Goal: Information Seeking & Learning: Learn about a topic

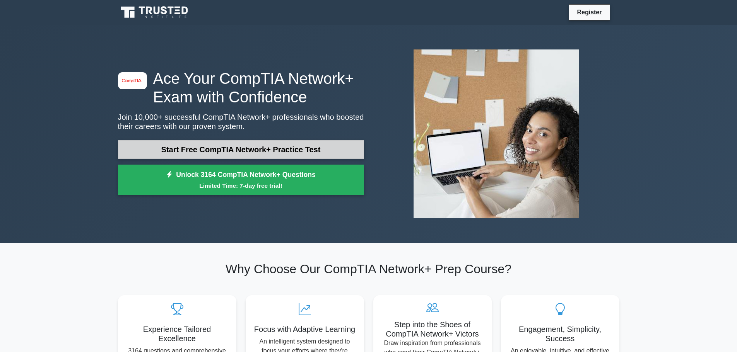
click at [281, 149] on link "Start Free CompTIA Network+ Practice Test" at bounding box center [241, 149] width 246 height 19
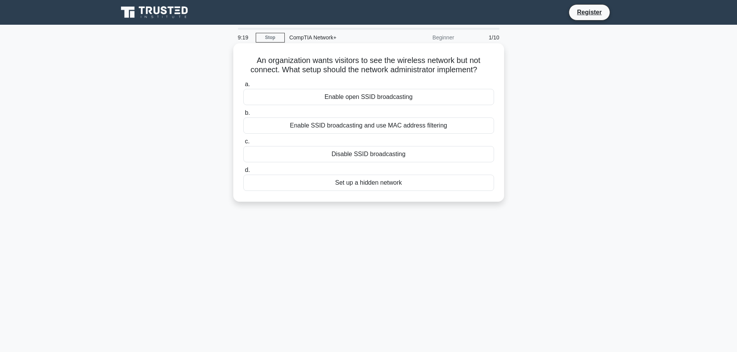
click at [419, 130] on div "Enable SSID broadcasting and use MAC address filtering" at bounding box center [368, 126] width 251 height 16
click at [243, 116] on input "b. Enable SSID broadcasting and use MAC address filtering" at bounding box center [243, 113] width 0 height 5
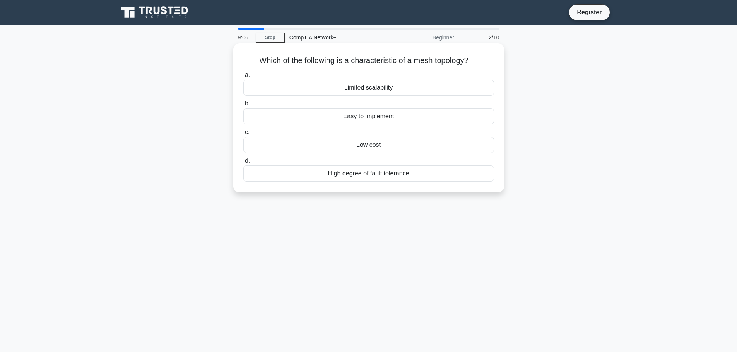
click at [387, 149] on div "Low cost" at bounding box center [368, 145] width 251 height 16
click at [243, 135] on input "c. Low cost" at bounding box center [243, 132] width 0 height 5
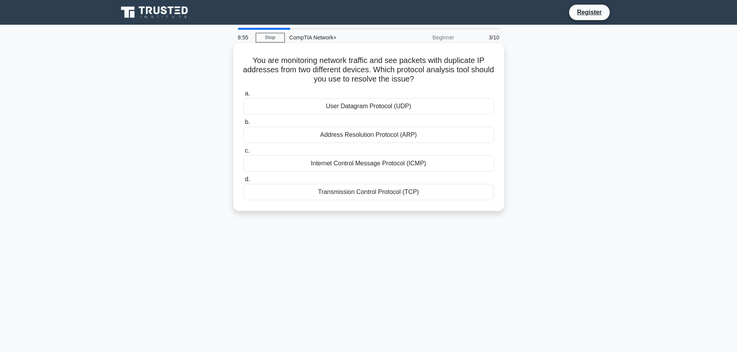
click at [411, 193] on div "Transmission Control Protocol (TCP)" at bounding box center [368, 192] width 251 height 16
click at [243, 182] on input "d. Transmission Control Protocol (TCP)" at bounding box center [243, 179] width 0 height 5
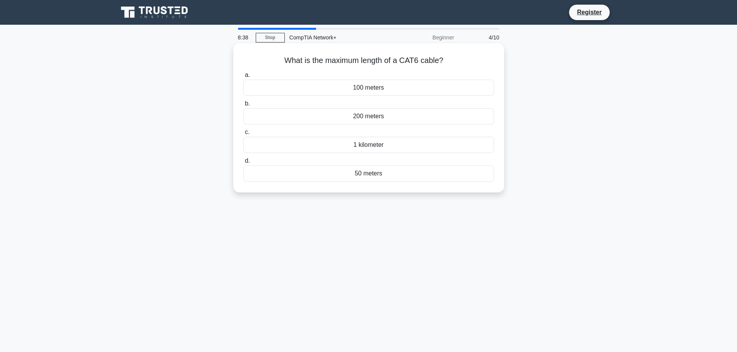
click at [390, 173] on div "50 meters" at bounding box center [368, 174] width 251 height 16
click at [243, 164] on input "d. 50 meters" at bounding box center [243, 161] width 0 height 5
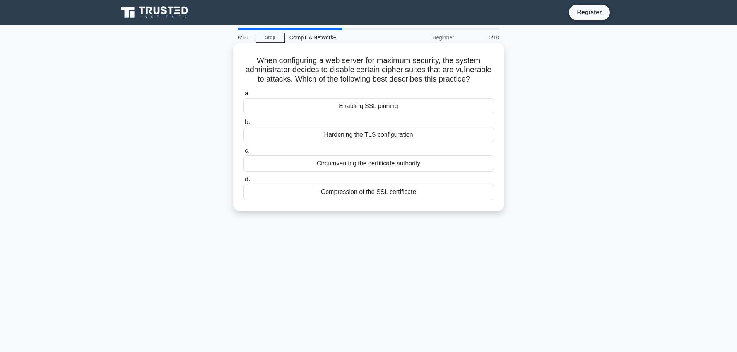
click at [411, 172] on div "Circumventing the certificate authority" at bounding box center [368, 164] width 251 height 16
click at [243, 154] on input "c. Circumventing the certificate authority" at bounding box center [243, 151] width 0 height 5
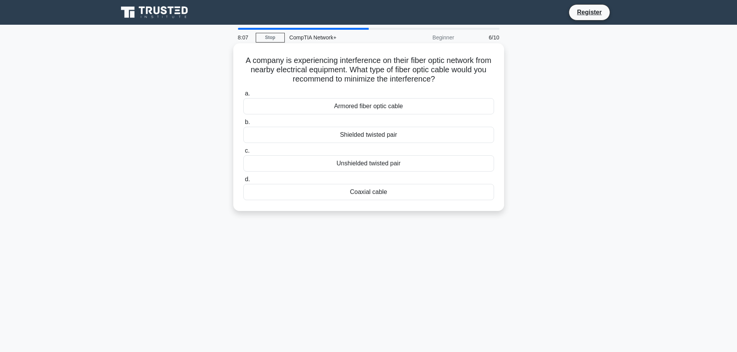
click at [398, 132] on div "Shielded twisted pair" at bounding box center [368, 135] width 251 height 16
click at [243, 125] on input "b. Shielded twisted pair" at bounding box center [243, 122] width 0 height 5
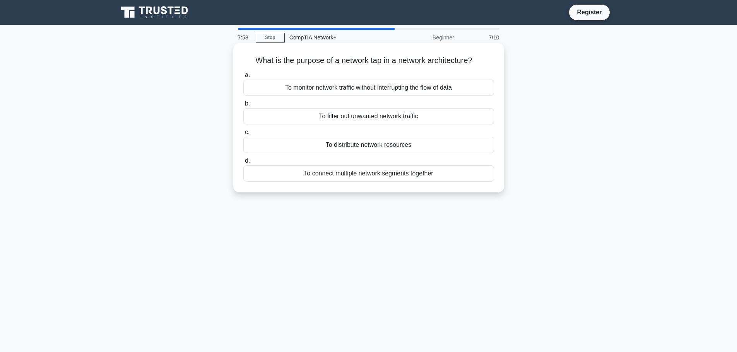
click at [392, 86] on div "To monitor network traffic without interrupting the flow of data" at bounding box center [368, 88] width 251 height 16
click at [243, 78] on input "a. To monitor network traffic without interrupting the flow of data" at bounding box center [243, 75] width 0 height 5
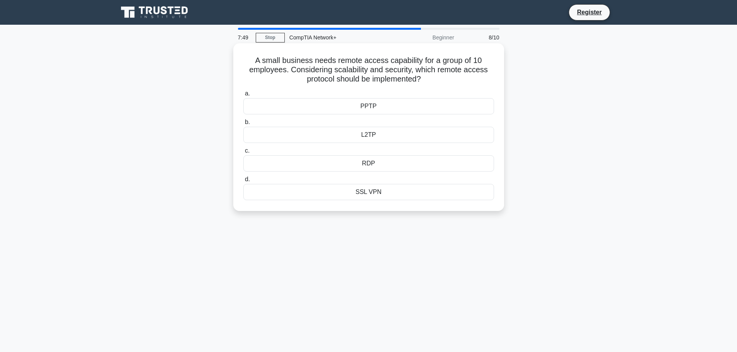
click at [389, 188] on div "SSL VPN" at bounding box center [368, 192] width 251 height 16
click at [243, 182] on input "d. SSL VPN" at bounding box center [243, 179] width 0 height 5
click at [413, 110] on div "Cat 6" at bounding box center [368, 106] width 251 height 16
click at [243, 96] on input "a. Cat 6" at bounding box center [243, 93] width 0 height 5
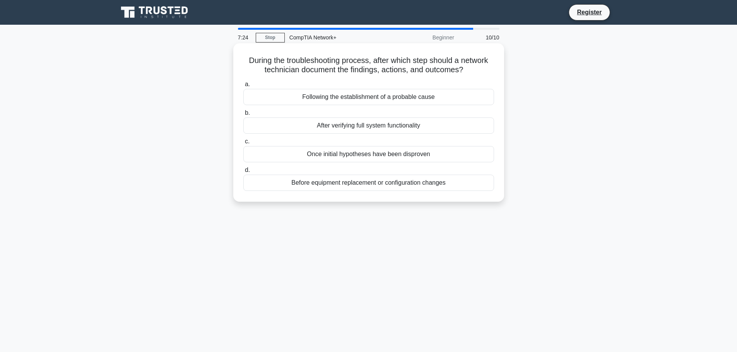
click at [407, 103] on div "Following the establishment of a probable cause" at bounding box center [368, 97] width 251 height 16
click at [243, 87] on input "a. Following the establishment of a probable cause" at bounding box center [243, 84] width 0 height 5
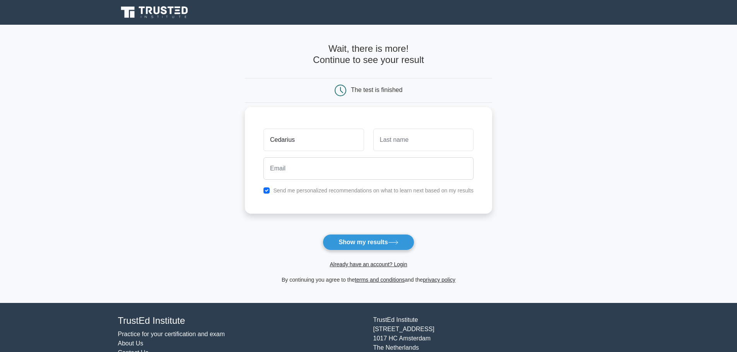
type input "Cedarius"
type input "[PERSON_NAME]"
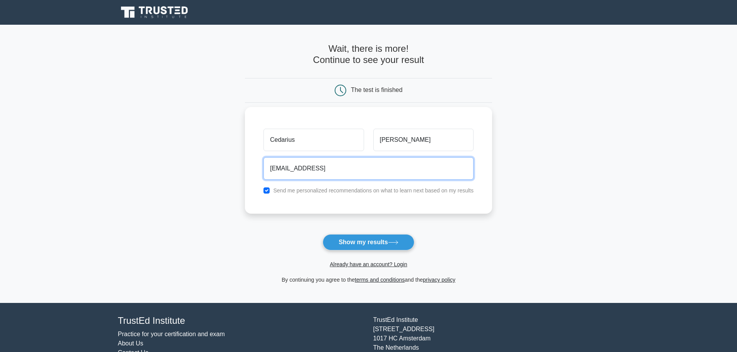
type input "[EMAIL_ADDRESS]"
click at [362, 196] on div "[PERSON_NAME] [EMAIL_ADDRESS] Send me personalized recommendations on what to l…" at bounding box center [368, 160] width 247 height 107
click at [370, 190] on label "Send me personalized recommendations on what to learn next based on my results" at bounding box center [373, 191] width 200 height 6
click at [362, 194] on label "Send me personalized recommendations on what to learn next based on my results" at bounding box center [373, 191] width 200 height 6
click at [265, 191] on input "checkbox" at bounding box center [266, 191] width 6 height 6
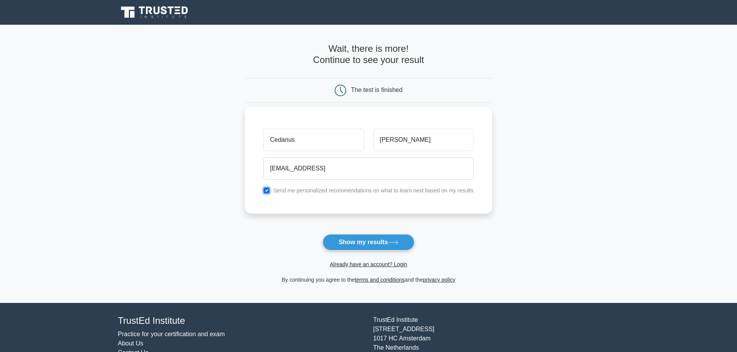
checkbox input "false"
click at [361, 169] on input "Cedariusrobertson0915@gmail.vom" at bounding box center [368, 168] width 210 height 22
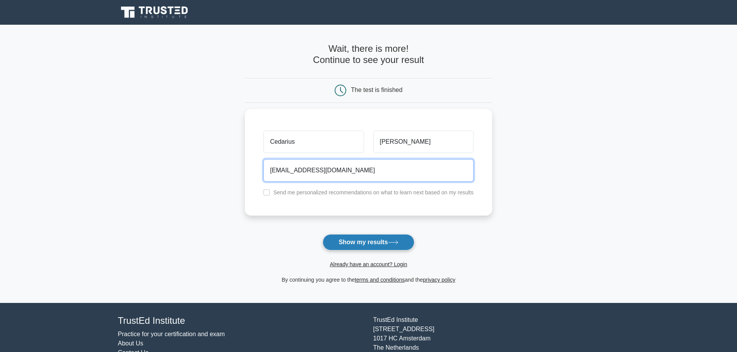
type input "Cedariusrobertson0915@gmail.com"
click at [391, 245] on icon at bounding box center [393, 243] width 10 height 4
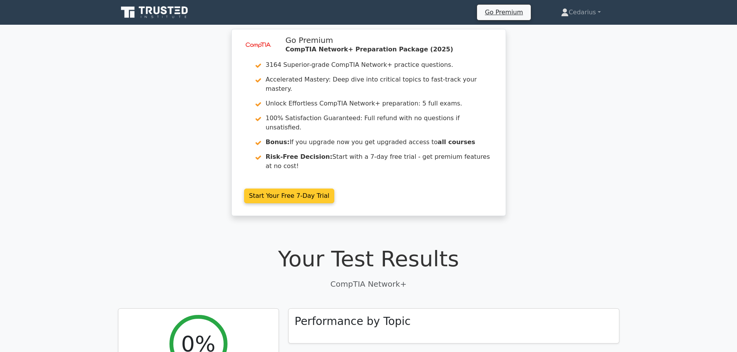
click at [301, 189] on link "Start Your Free 7-Day Trial" at bounding box center [289, 196] width 91 height 15
